Goal: Communication & Community: Ask a question

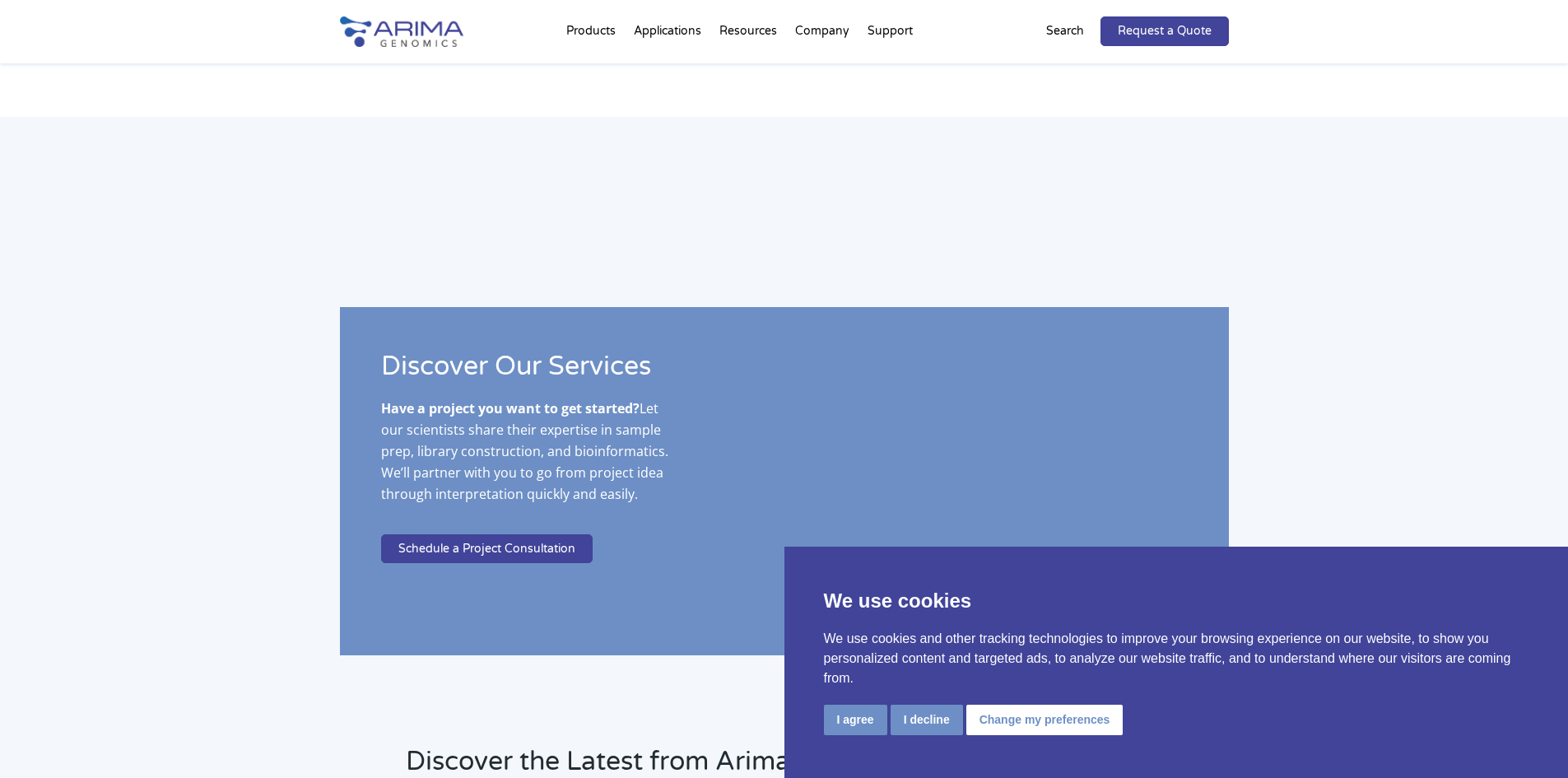
scroll to position [3809, 0]
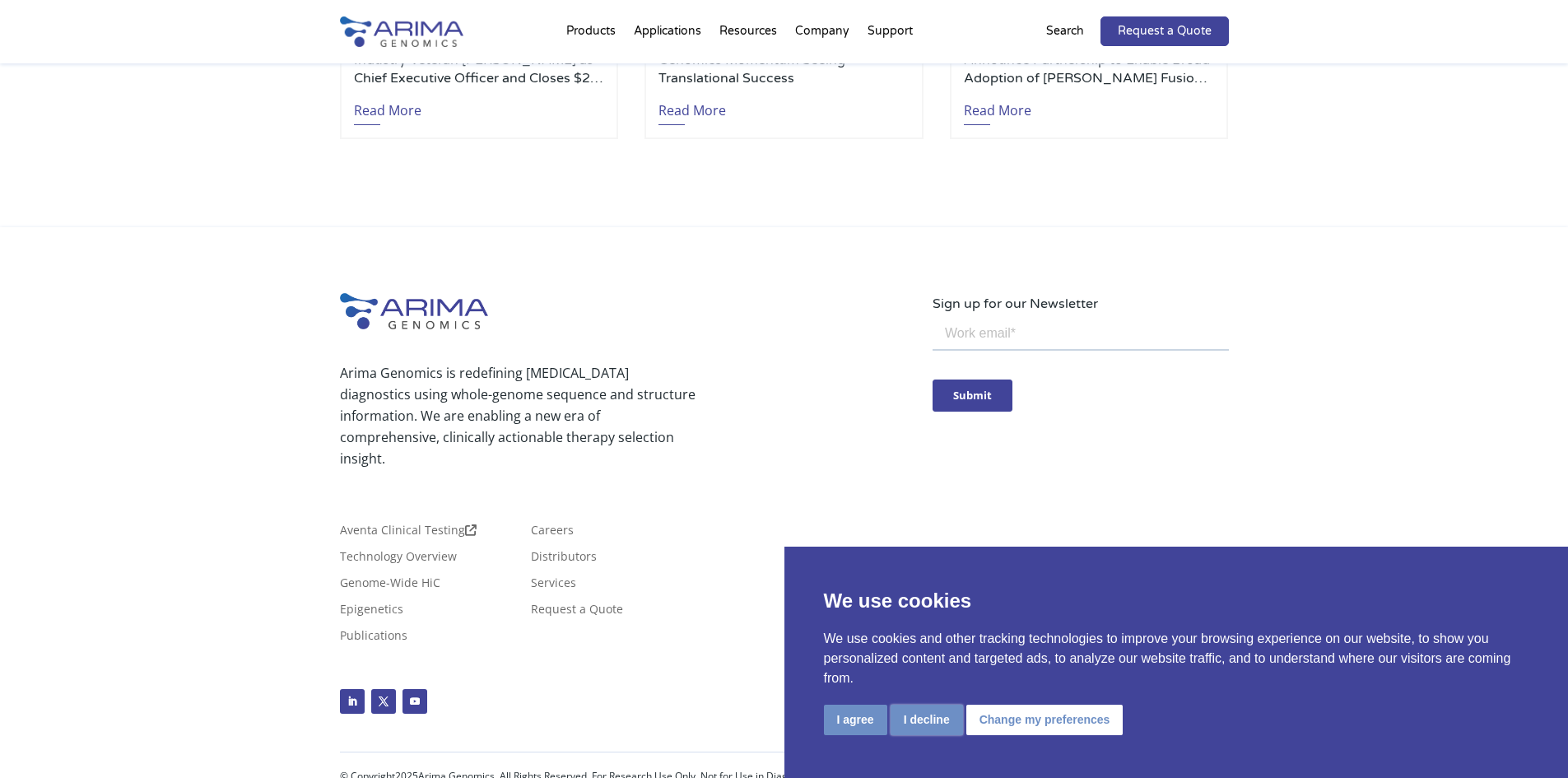
click at [940, 716] on button "I decline" at bounding box center [927, 720] width 73 height 31
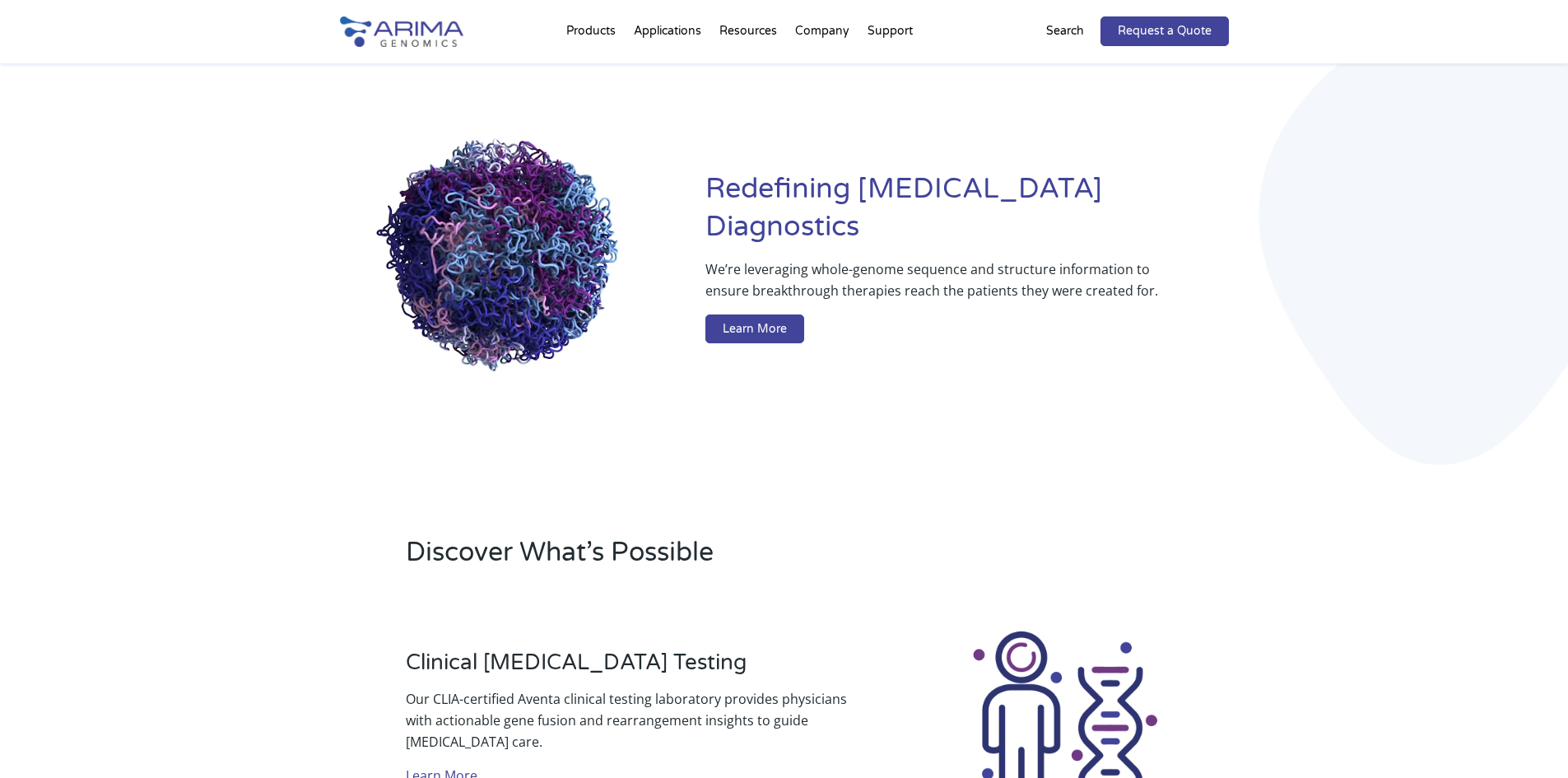
scroll to position [0, 0]
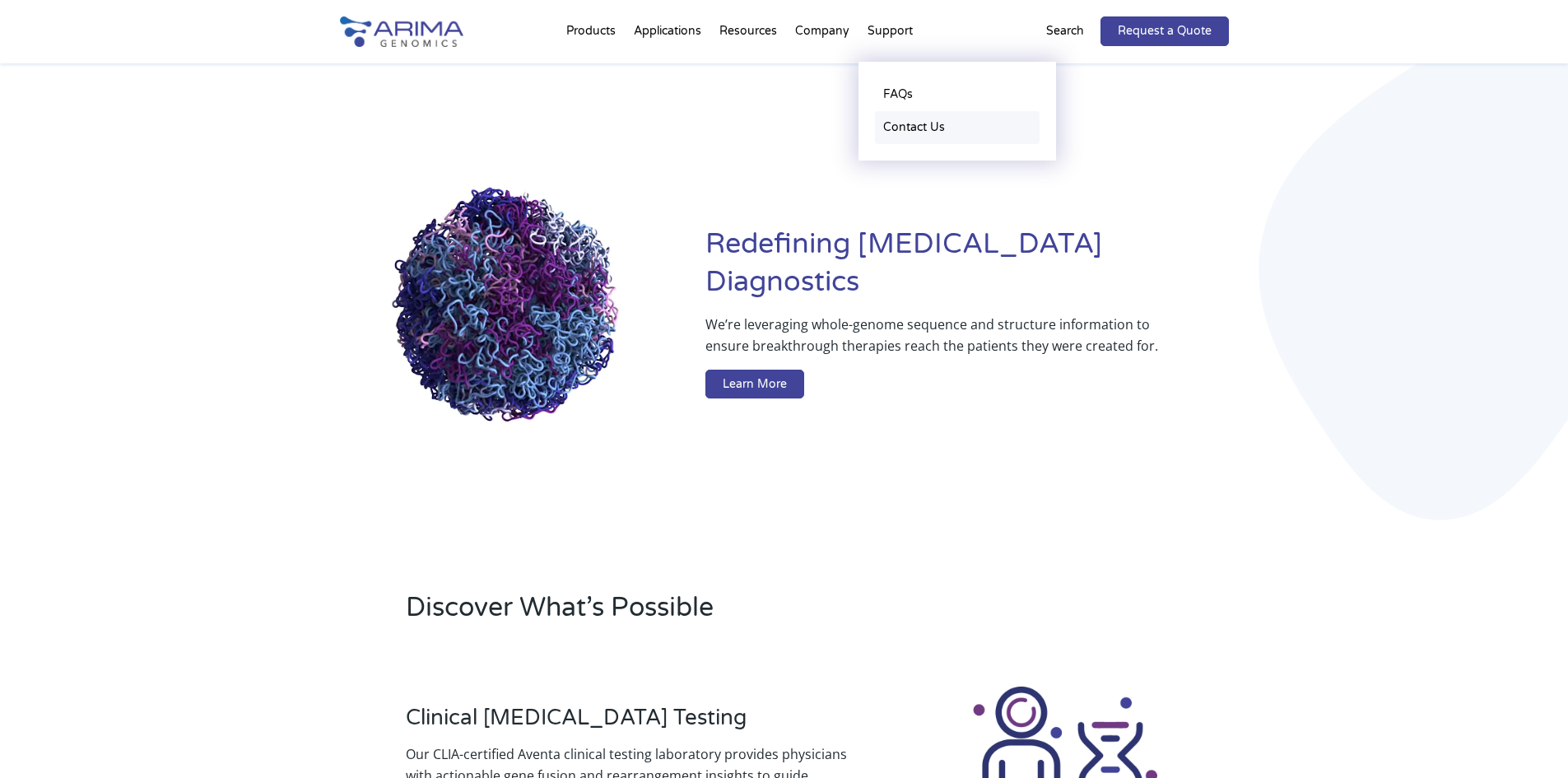
click at [912, 127] on link "Contact Us" at bounding box center [957, 128] width 165 height 33
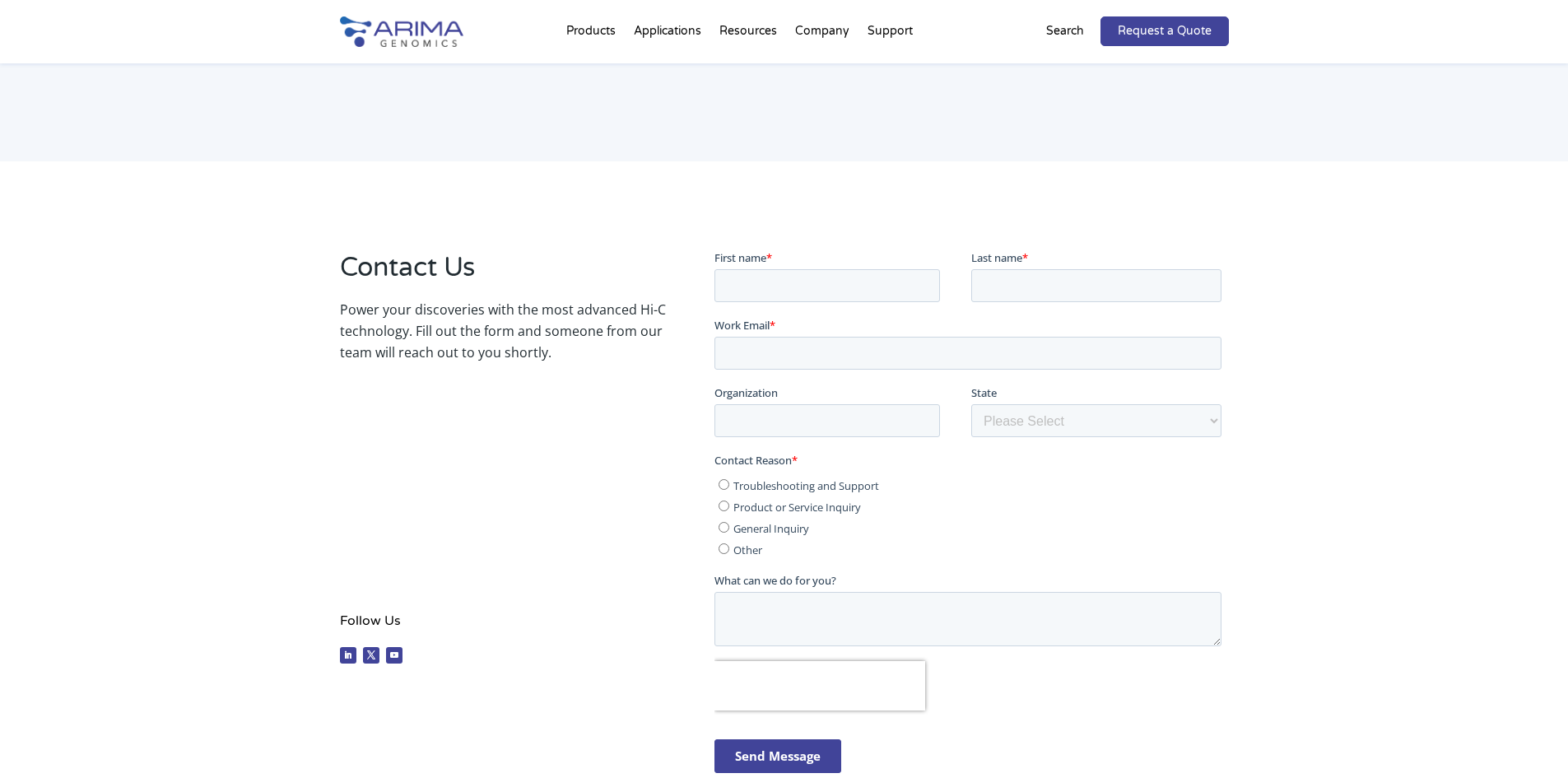
scroll to position [198, 0]
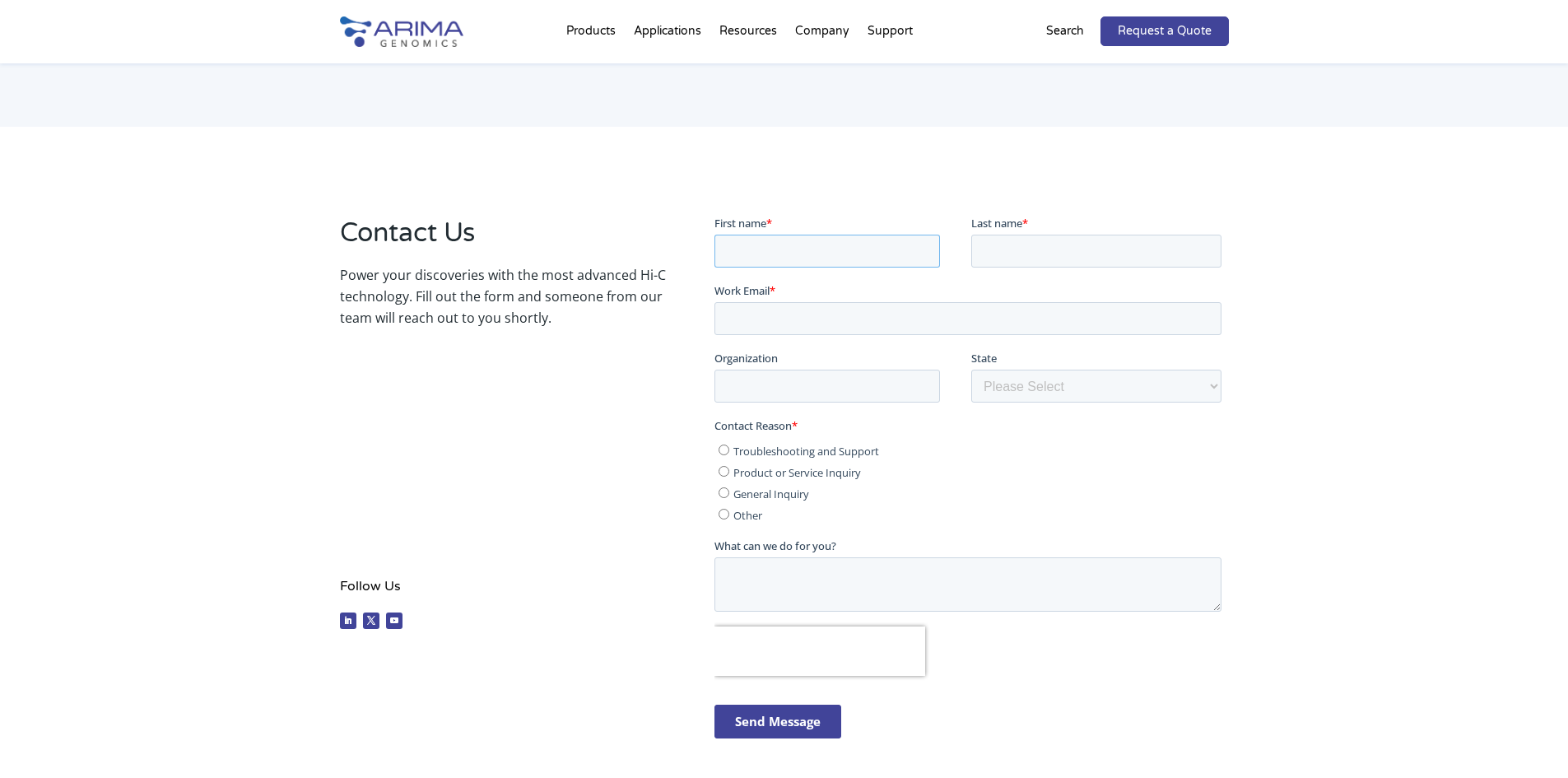
click at [779, 253] on input "First name *" at bounding box center [827, 250] width 226 height 33
type input "[PERSON_NAME]"
type input "[EMAIL_ADDRESS][DOMAIN_NAME]"
type input "[PERSON_NAME][GEOGRAPHIC_DATA]"
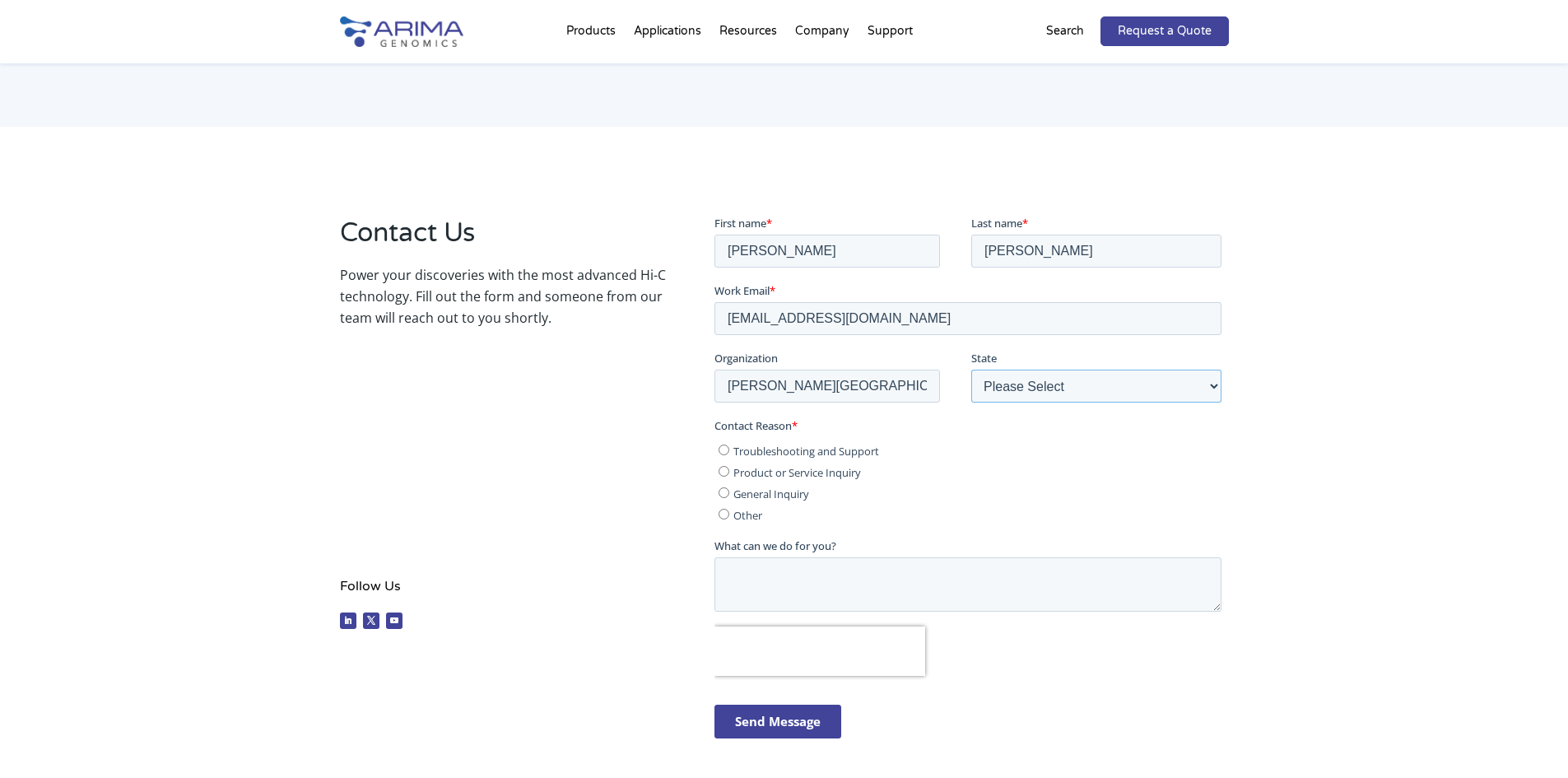
click at [980, 382] on select "Please Select Other/Non-US [US_STATE] [US_STATE] [US_STATE] [US_STATE] [US_STAT…" at bounding box center [1096, 385] width 250 height 33
select select "[US_STATE]"
click at [971, 369] on select "Please Select Other/Non-US [US_STATE] [US_STATE] [US_STATE] [US_STATE] [US_STAT…" at bounding box center [1096, 385] width 250 height 33
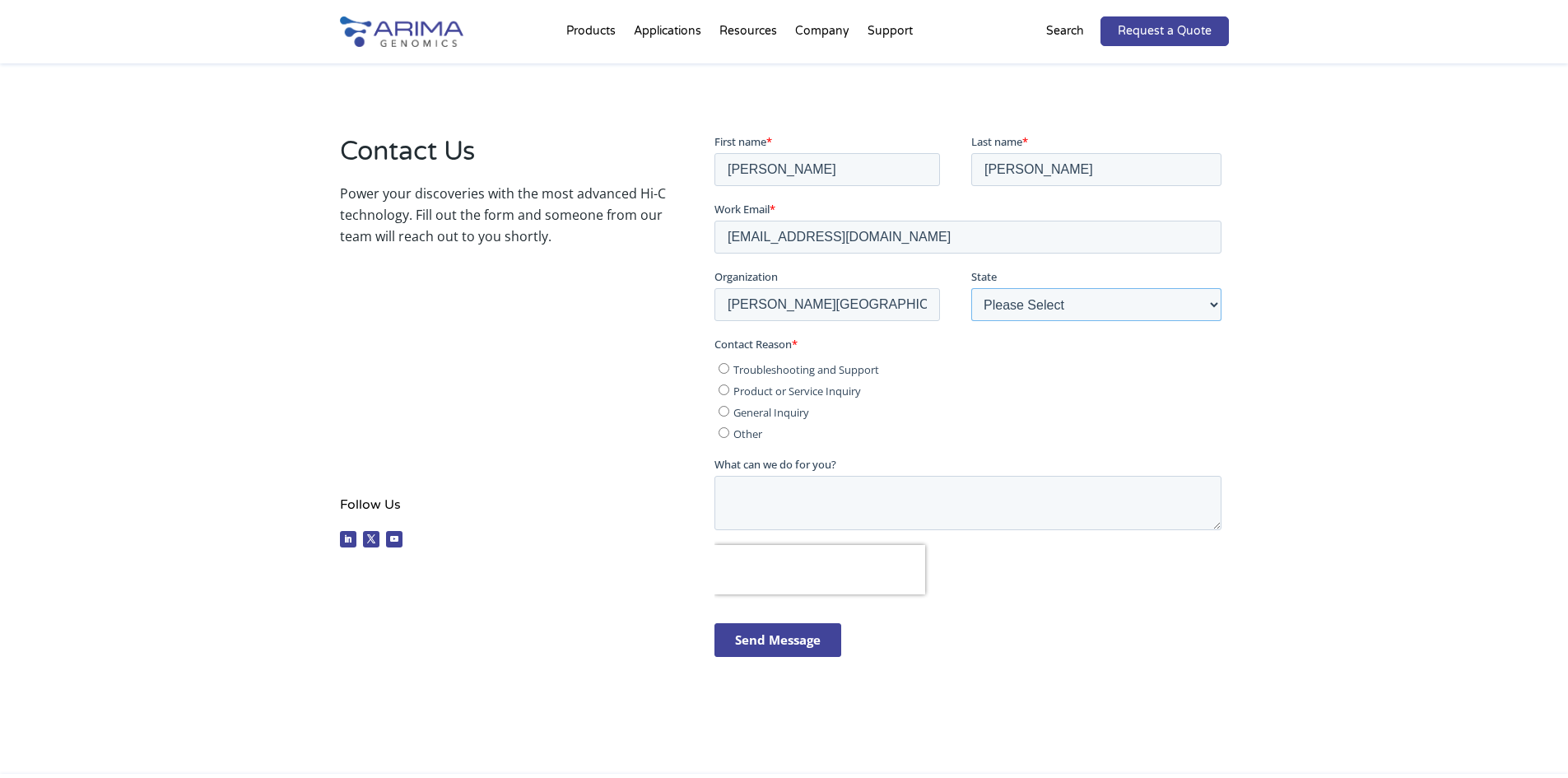
scroll to position [280, 0]
click at [762, 414] on span "General Inquiry" at bounding box center [771, 411] width 76 height 14
click at [729, 414] on input "General Inquiry" at bounding box center [724, 409] width 11 height 11
radio input "true"
click at [840, 486] on textarea "What can we do for you?" at bounding box center [968, 501] width 507 height 54
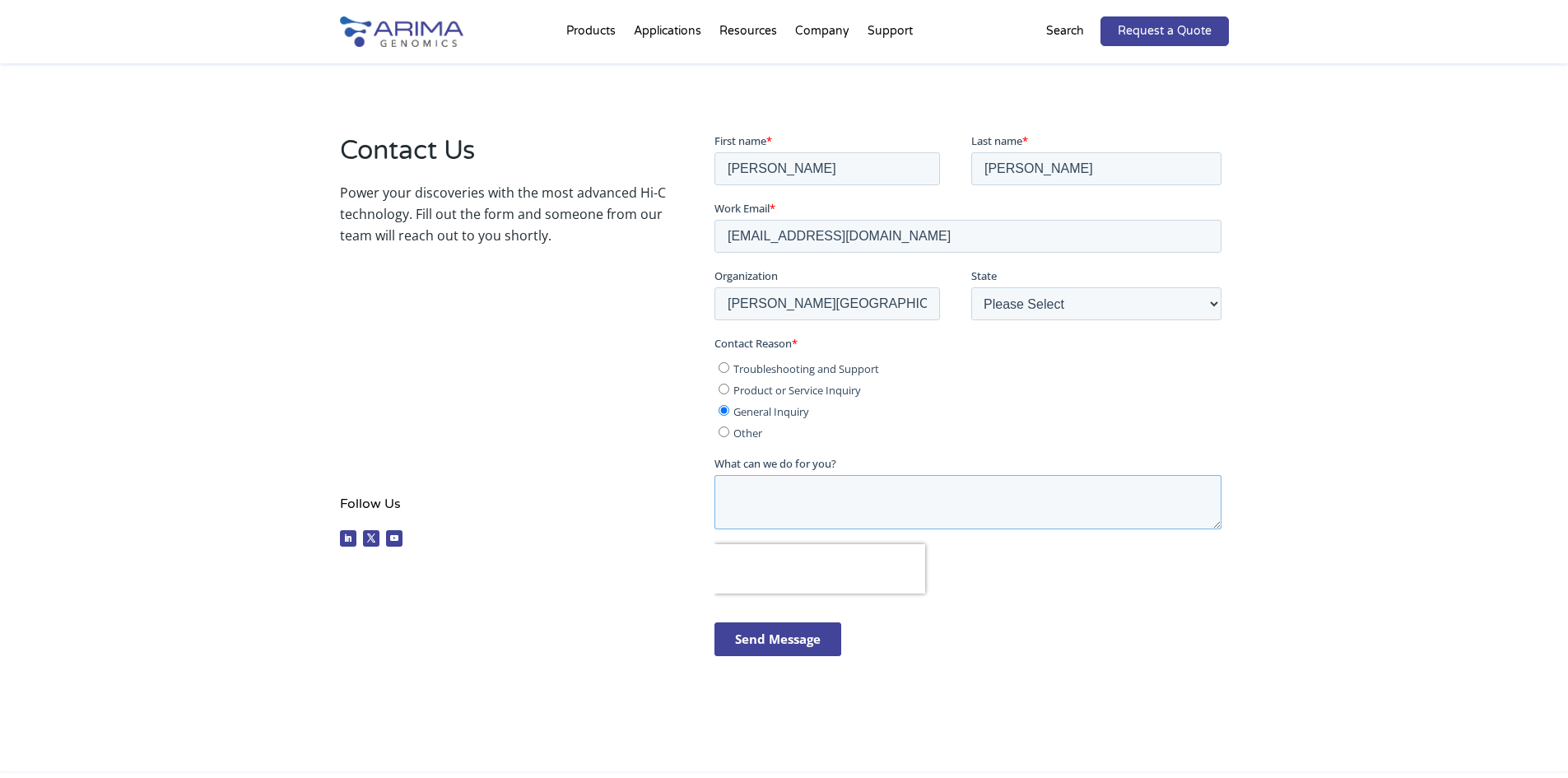
paste textarea "Lo Ipsu do sit ametcon, A elit sedd eiusmo tempo inc utla. E do magnaal en admi…"
type textarea "Lo Ipsu do sit ametcon, A elit sedd eiusmo tempo inc utla. E do magnaal en admi…"
click at [819, 635] on input "Send Message" at bounding box center [778, 639] width 127 height 34
